Goal: Transaction & Acquisition: Purchase product/service

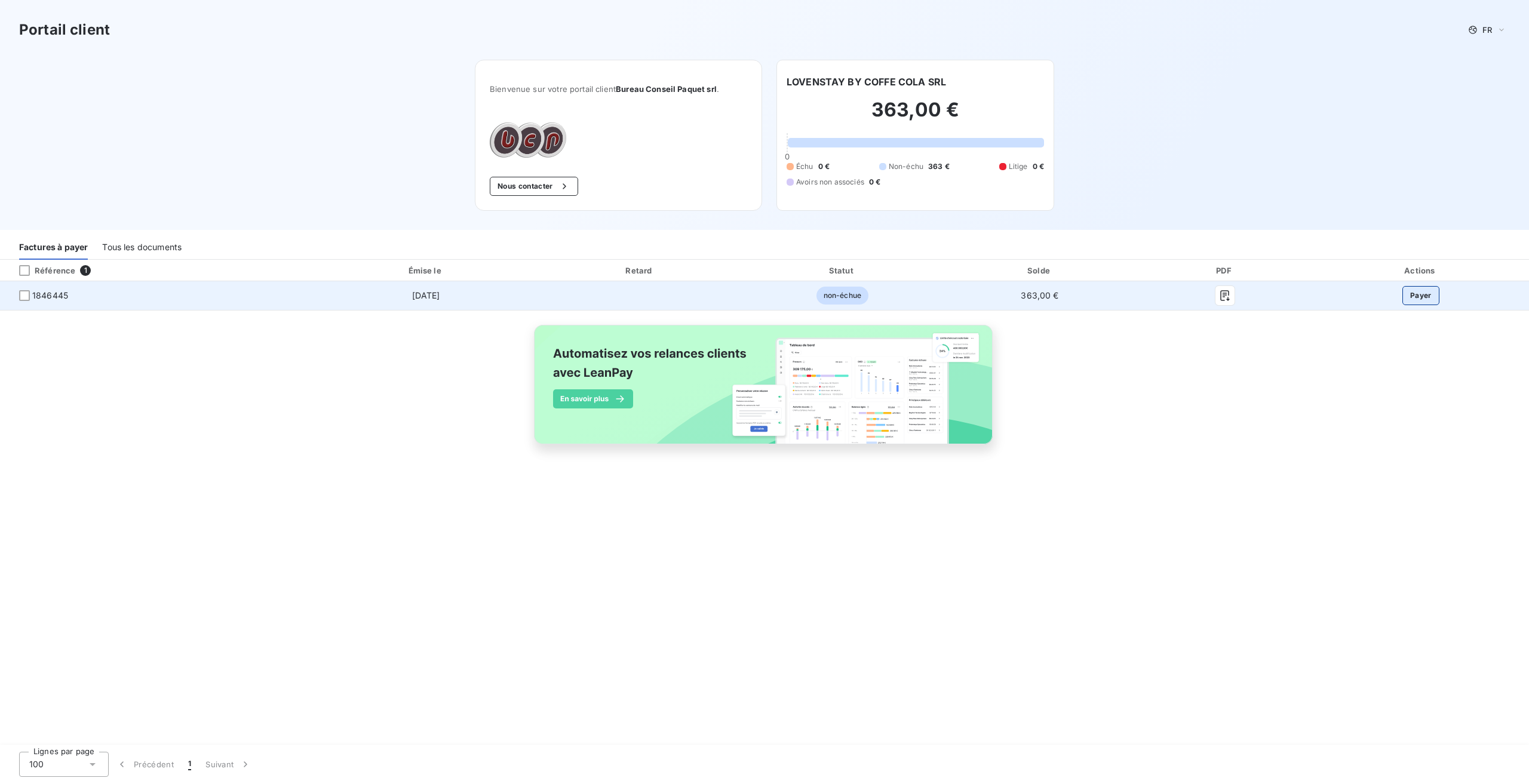
click at [1418, 295] on button "Payer" at bounding box center [1420, 295] width 37 height 19
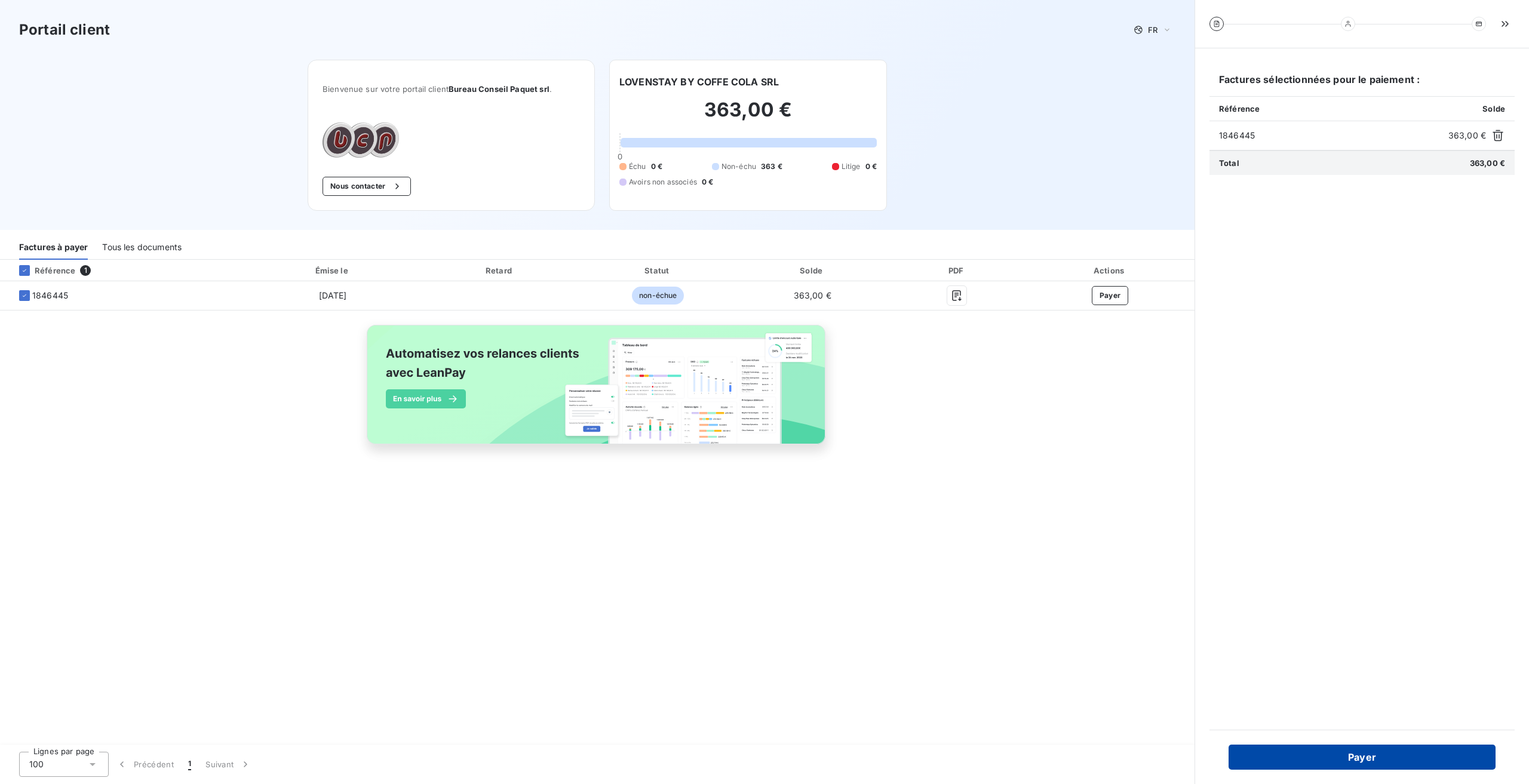
click at [1338, 760] on button "Payer" at bounding box center [1362, 757] width 267 height 25
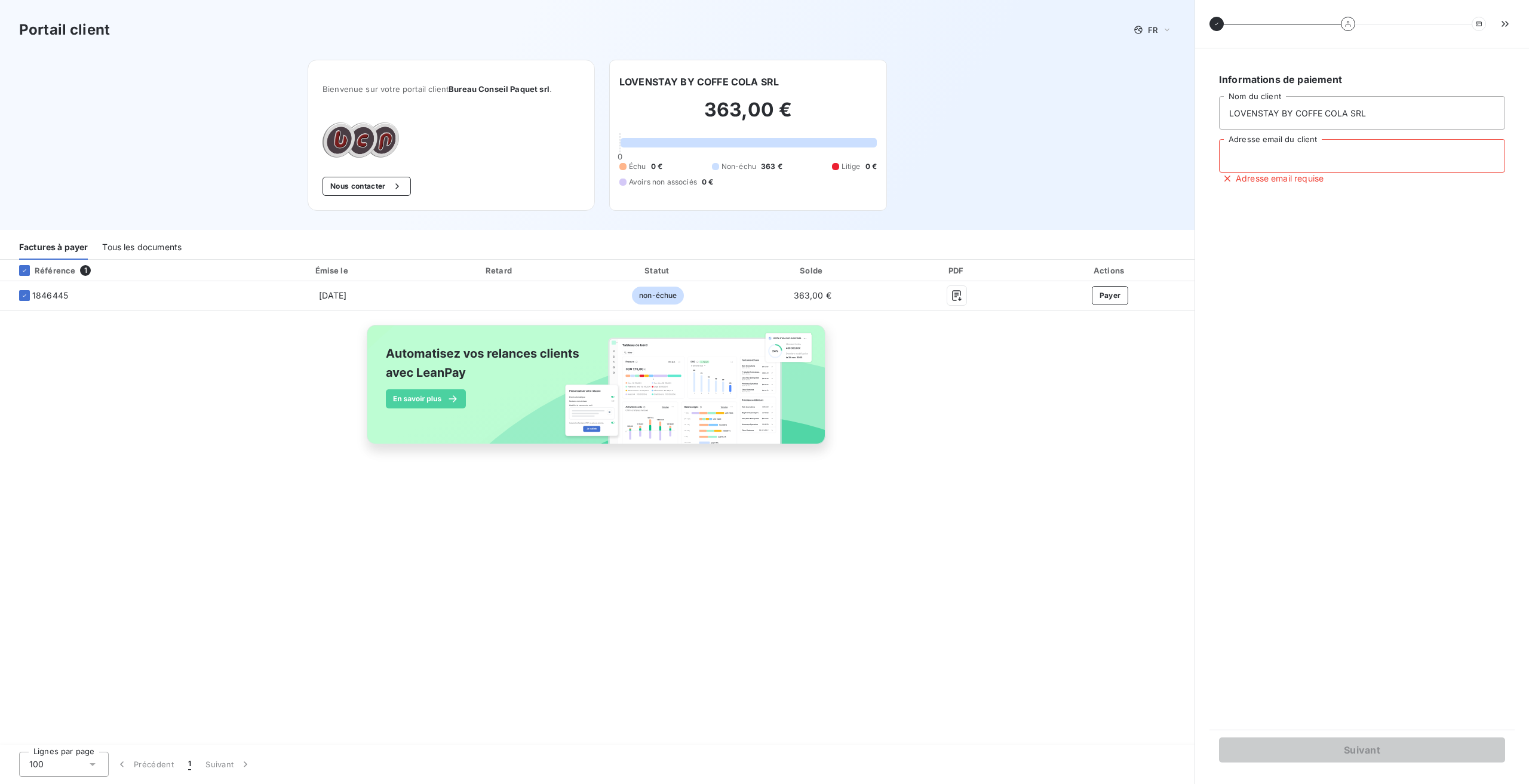
click at [1263, 165] on input "Adresse email du client" at bounding box center [1362, 156] width 286 height 33
click at [1402, 162] on input "Adresse email du client" at bounding box center [1362, 156] width 286 height 33
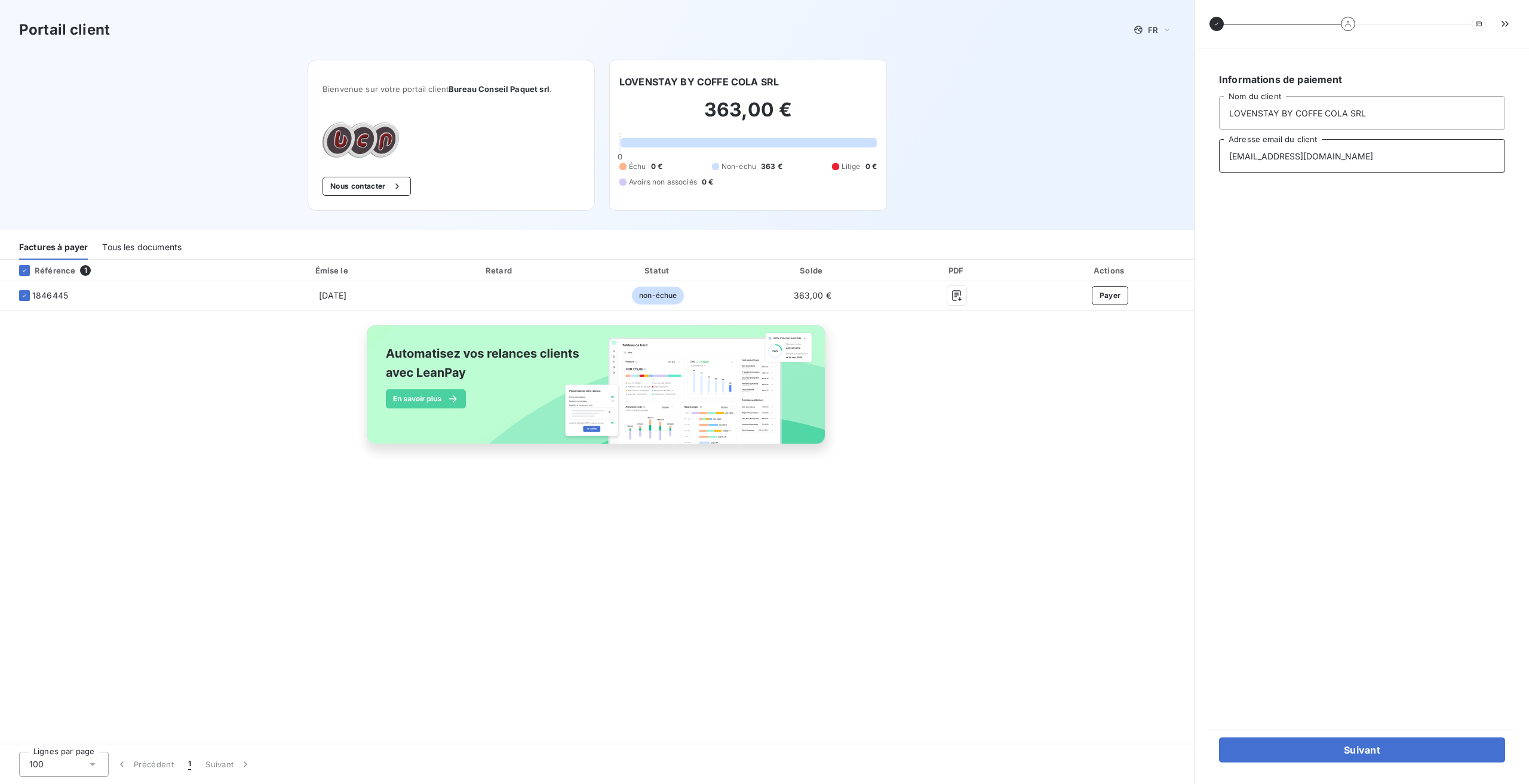
type input "[EMAIL_ADDRESS][DOMAIN_NAME]"
click at [1378, 749] on button "Suivant" at bounding box center [1362, 750] width 286 height 25
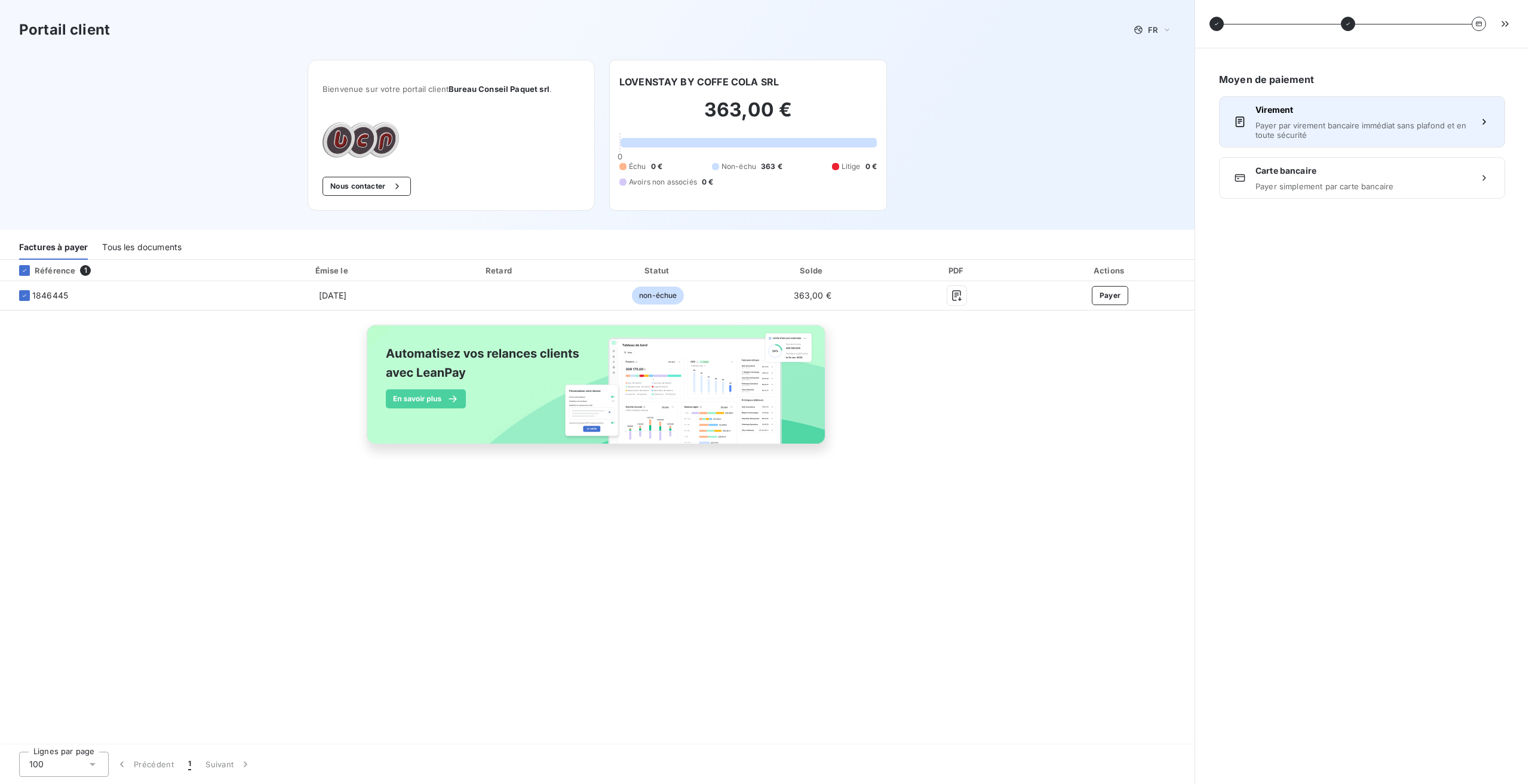
click at [1358, 141] on button "Virement Payer par virement bancaire immédiat sans plafond et en toute sécurité" at bounding box center [1362, 122] width 286 height 52
